Goal: Task Accomplishment & Management: Complete application form

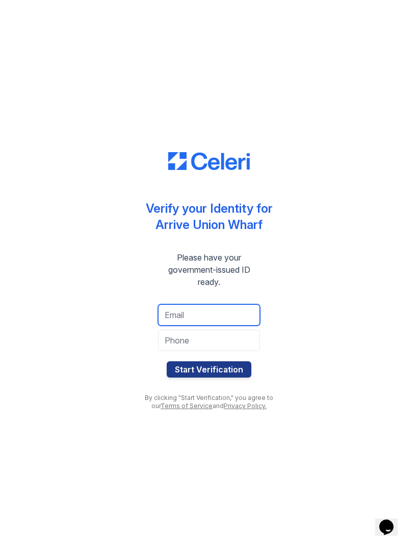
click at [243, 323] on input "email" at bounding box center [209, 314] width 102 height 21
type input "s"
type input "dwight.thompson.jr@gmail.com"
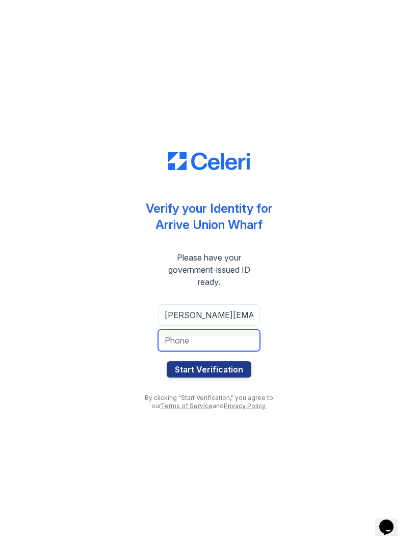
click at [241, 345] on input "tel" at bounding box center [209, 340] width 102 height 21
type input "7042815646"
click at [209, 370] on button "Start Verification" at bounding box center [208, 370] width 85 height 16
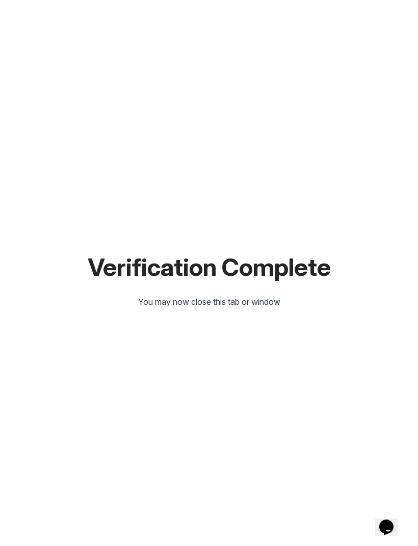
click at [417, 395] on html "Verification Complete You may now close this tab or window" at bounding box center [209, 273] width 418 height 546
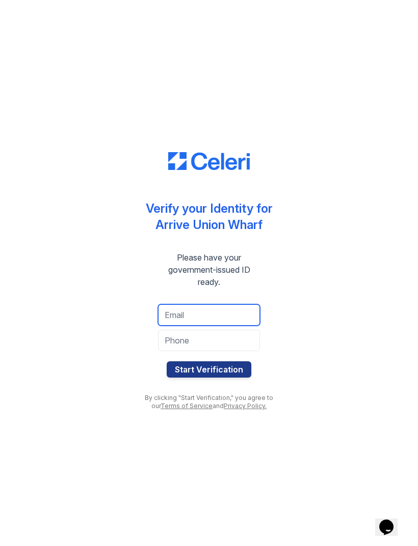
click at [224, 316] on input "email" at bounding box center [209, 314] width 102 height 21
type input "mvmmbaba@gmail.com"
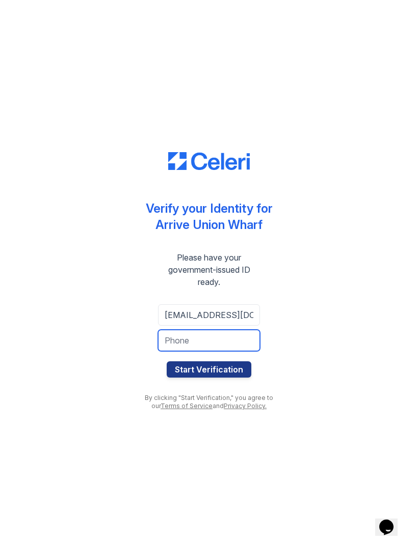
click at [214, 348] on input "tel" at bounding box center [209, 340] width 102 height 21
type input "4049366193"
click at [215, 372] on button "Start Verification" at bounding box center [208, 370] width 85 height 16
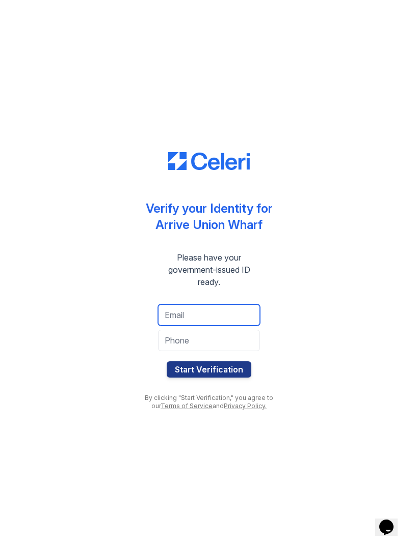
click at [224, 311] on input "email" at bounding box center [209, 314] width 102 height 21
type input "[PERSON_NAME][EMAIL_ADDRESS][DOMAIN_NAME]"
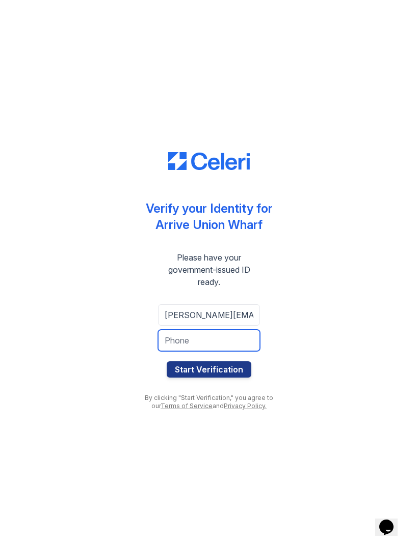
click at [228, 347] on input "tel" at bounding box center [209, 340] width 102 height 21
type input "2403515040"
click at [226, 370] on button "Start Verification" at bounding box center [208, 370] width 85 height 16
